Goal: Find specific page/section: Locate a particular part of the current website

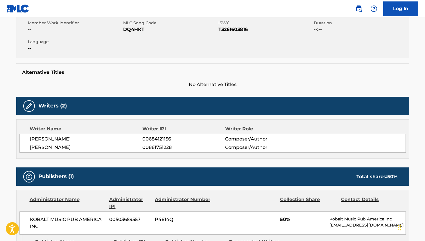
click at [134, 30] on span "DQ4HKT" at bounding box center [170, 29] width 94 height 7
copy span "DQ4HKT"
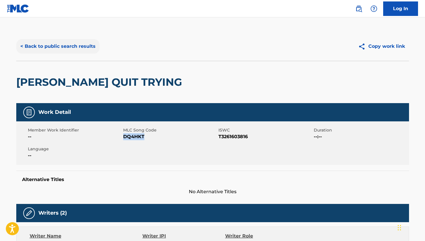
click at [33, 46] on button "< Back to public search results" at bounding box center [57, 46] width 83 height 15
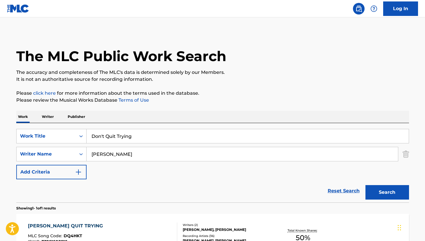
scroll to position [41, 0]
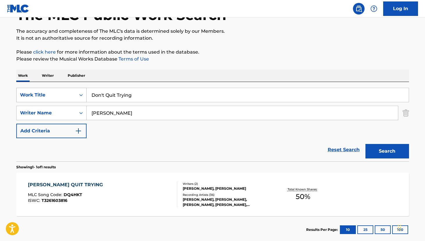
drag, startPoint x: 145, startPoint y: 95, endPoint x: 81, endPoint y: 95, distance: 63.6
click at [81, 95] on div "SearchWithCriteria0d844ff2-de06-4303-9d25-51c94f4db7cc Work Title Don't Quit Tr…" at bounding box center [212, 95] width 392 height 15
paste input "Looking like that"
type input "Looking like that"
click at [383, 148] on button "Search" at bounding box center [387, 151] width 44 height 15
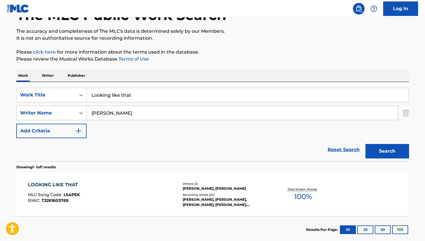
scroll to position [74, 0]
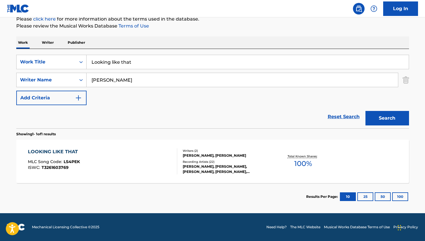
click at [195, 156] on div "[PERSON_NAME], [PERSON_NAME]" at bounding box center [227, 155] width 88 height 5
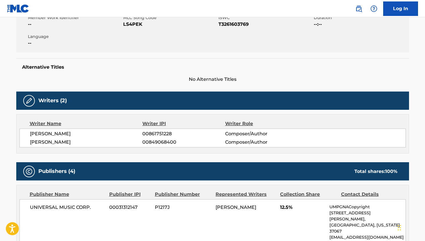
scroll to position [113, 0]
